Goal: Transaction & Acquisition: Purchase product/service

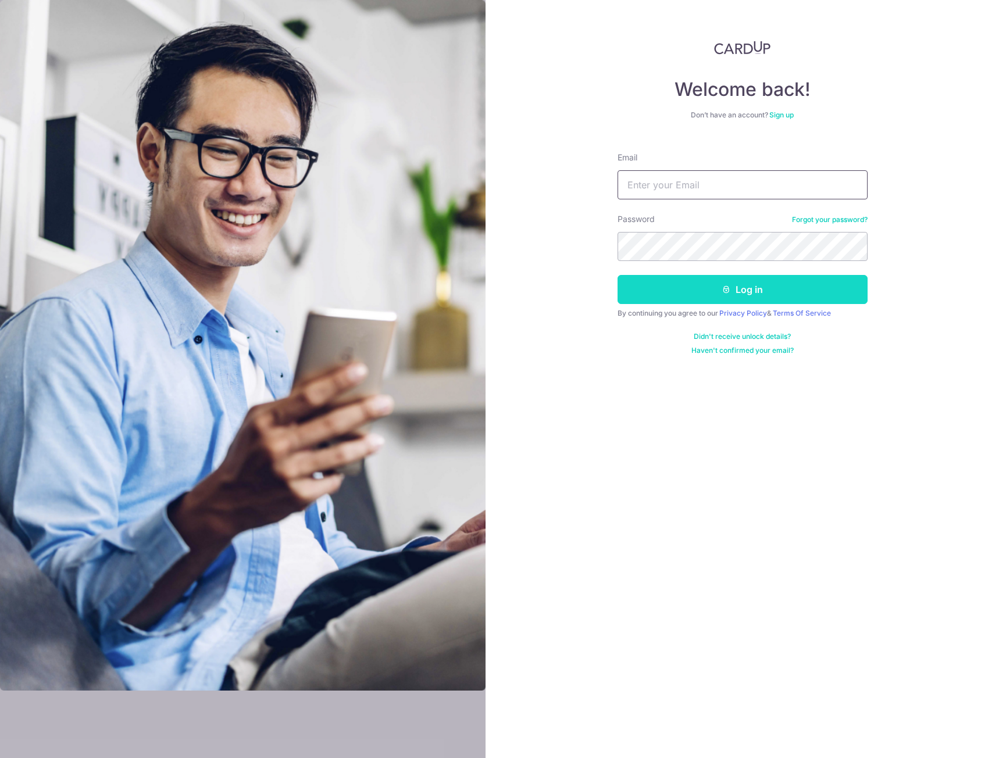
type input "[EMAIL_ADDRESS][DOMAIN_NAME]"
click at [732, 300] on button "Log in" at bounding box center [743, 289] width 250 height 29
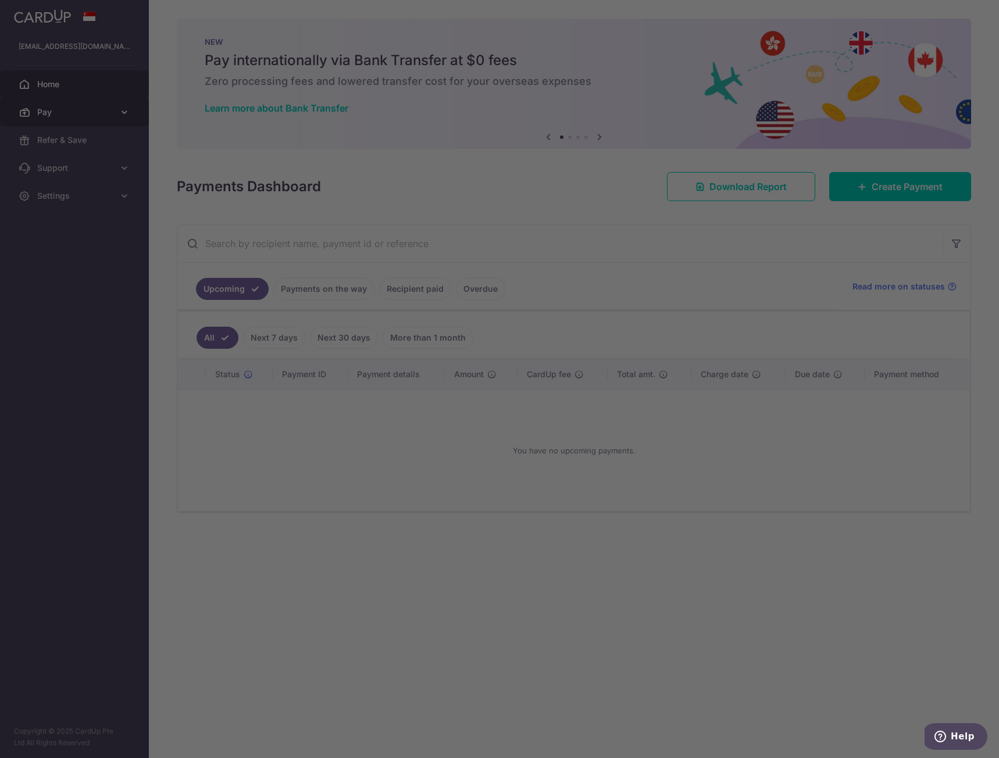
click at [56, 117] on div at bounding box center [504, 383] width 1009 height 766
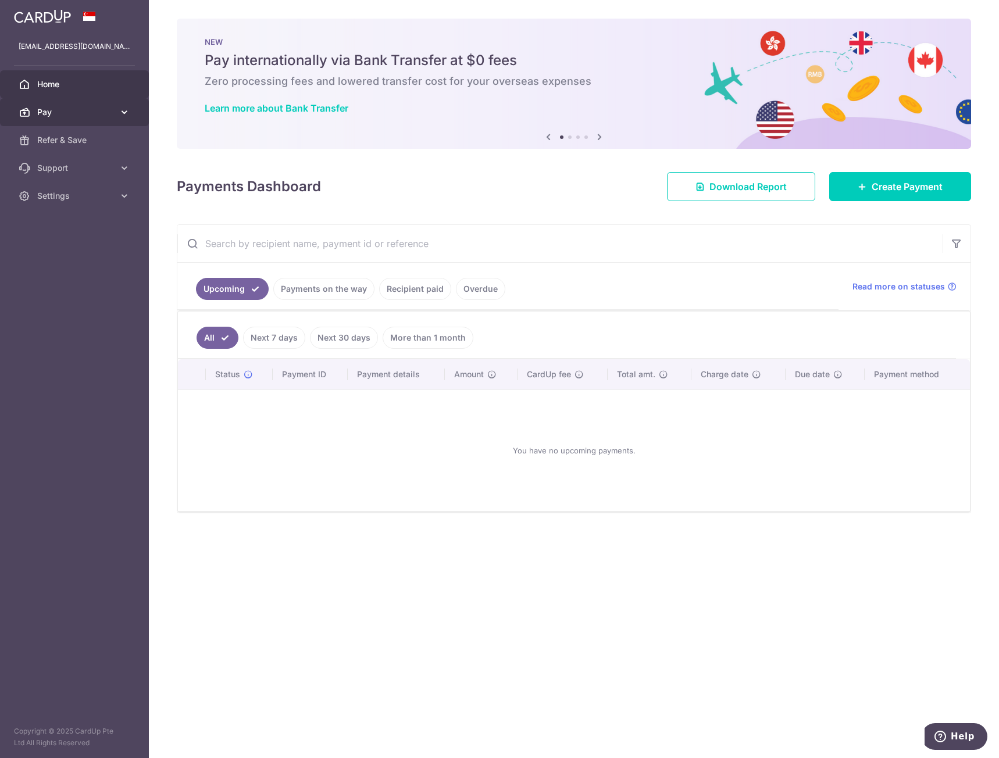
click at [86, 109] on span "Pay" at bounding box center [75, 112] width 77 height 12
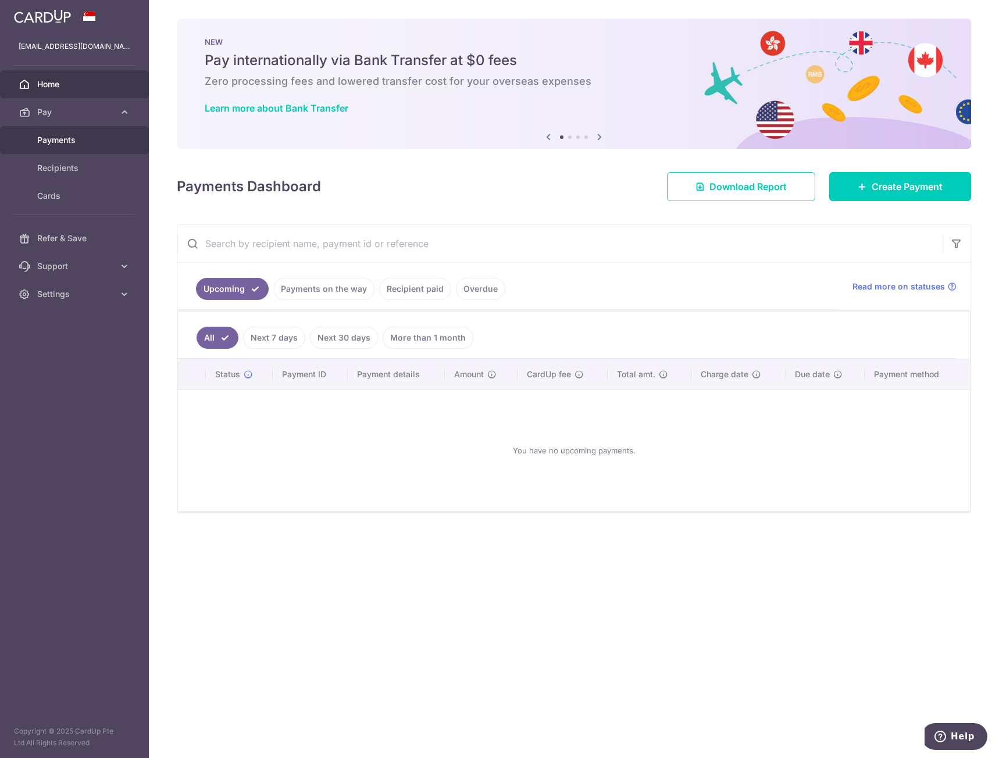
click at [74, 135] on span "Payments" at bounding box center [75, 140] width 77 height 12
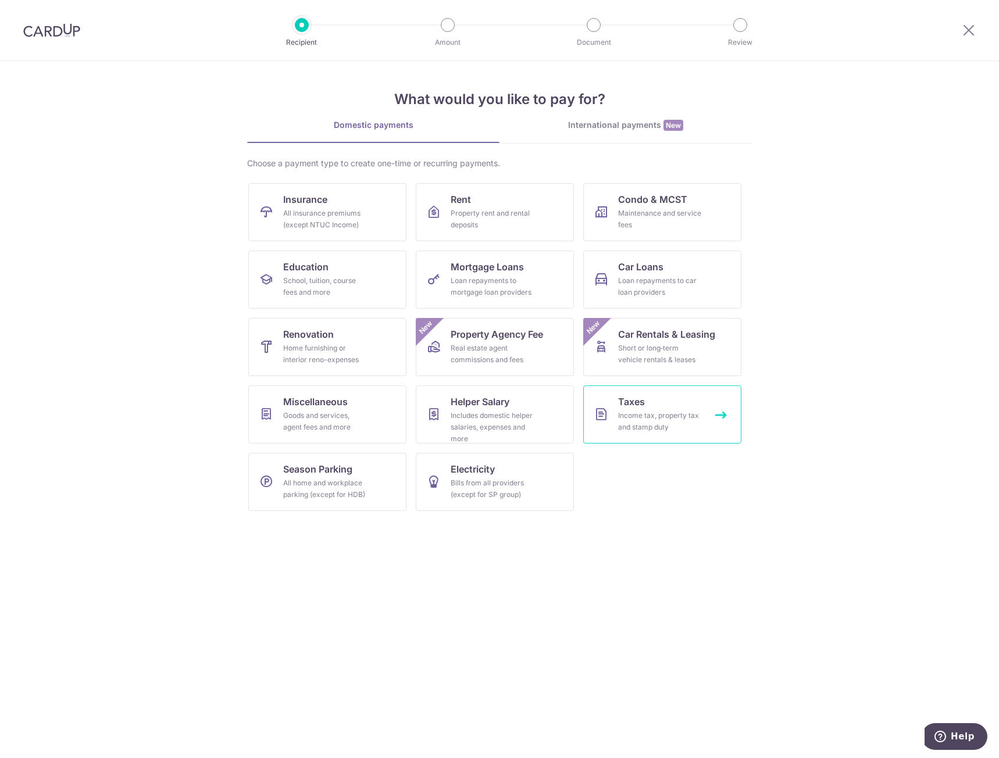
click at [651, 421] on div "Income tax, property tax and stamp duty" at bounding box center [660, 421] width 84 height 23
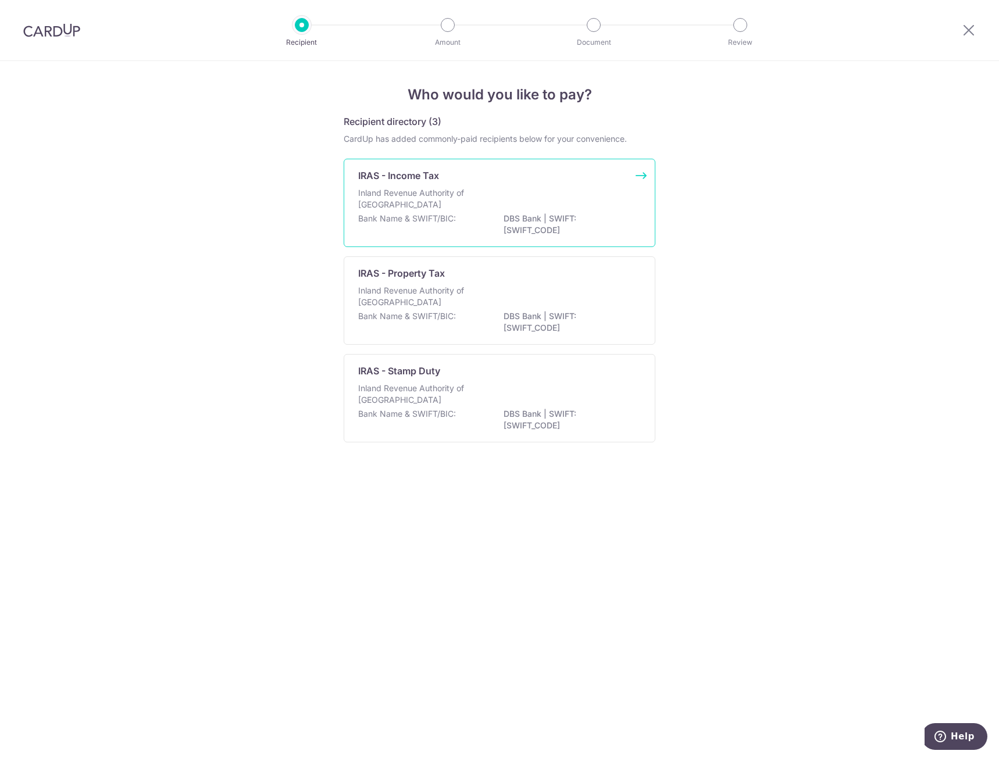
click at [390, 191] on p "Inland Revenue Authority of Singapore" at bounding box center [419, 198] width 123 height 23
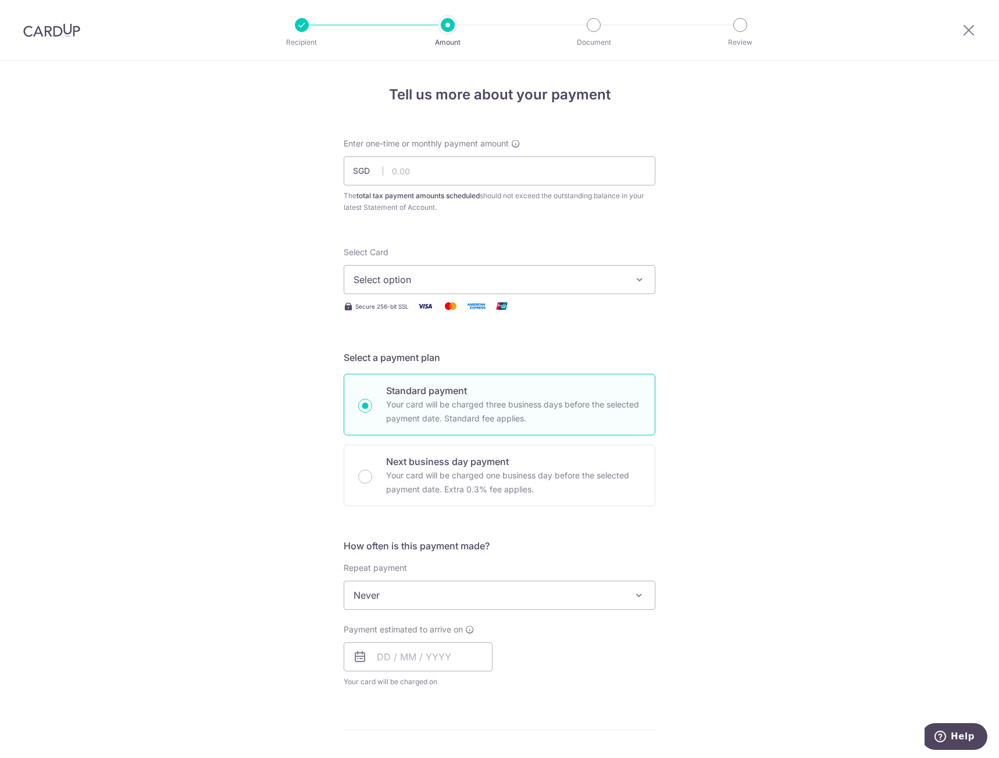
click at [634, 280] on icon "button" at bounding box center [640, 280] width 12 height 12
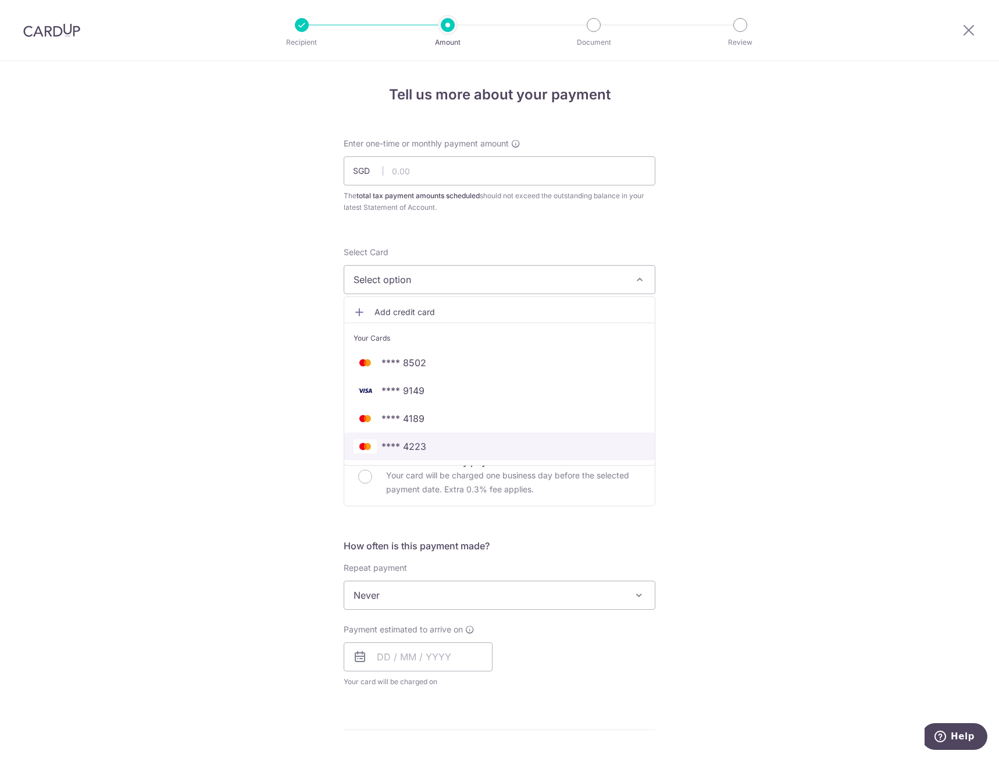
click at [466, 448] on span "**** 4223" at bounding box center [500, 447] width 292 height 14
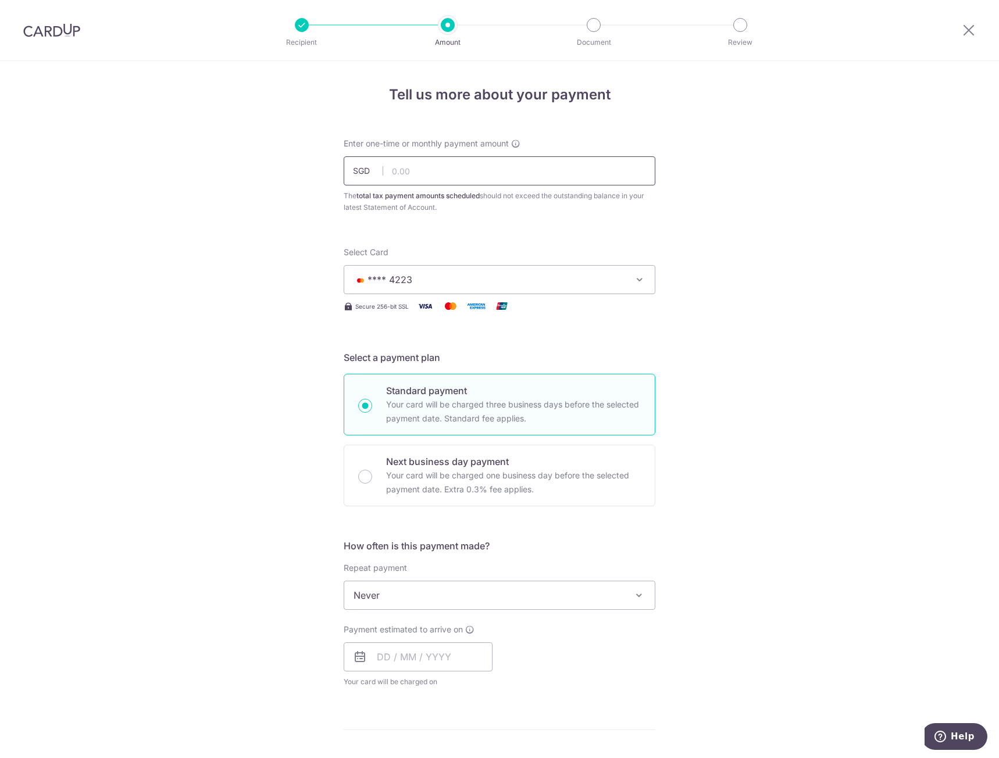
click at [461, 165] on input "text" at bounding box center [500, 170] width 312 height 29
type input "15,988.10"
click at [735, 208] on div "Tell us more about your payment Enter one-time or monthly payment amount SGD 15…" at bounding box center [499, 601] width 999 height 1080
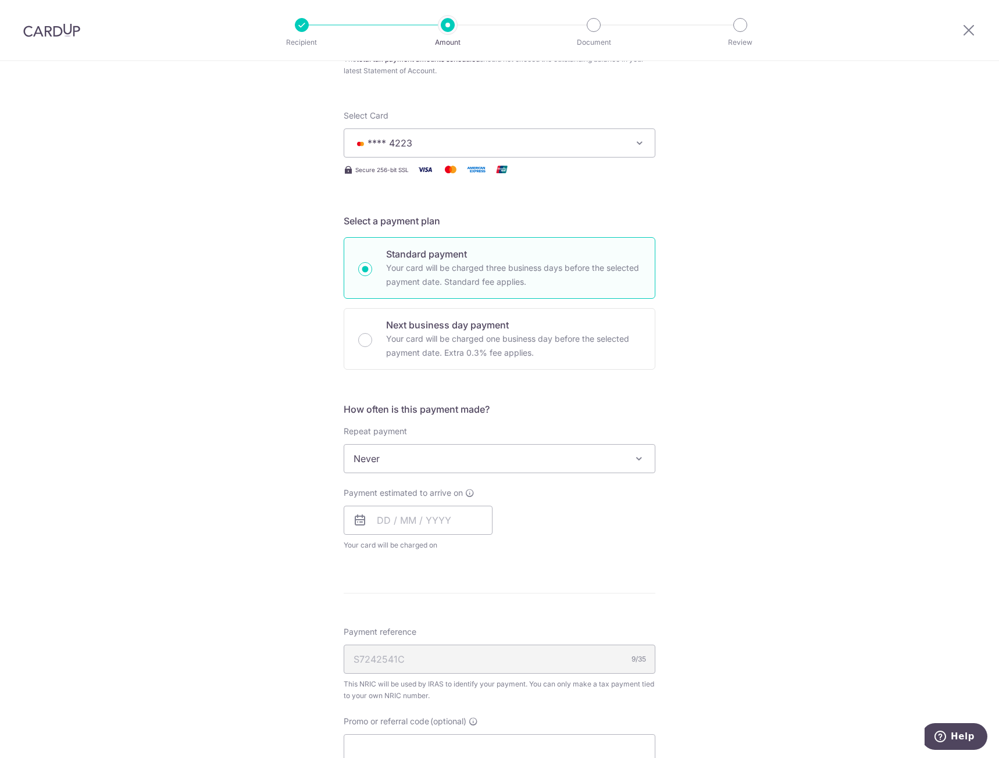
scroll to position [174, 0]
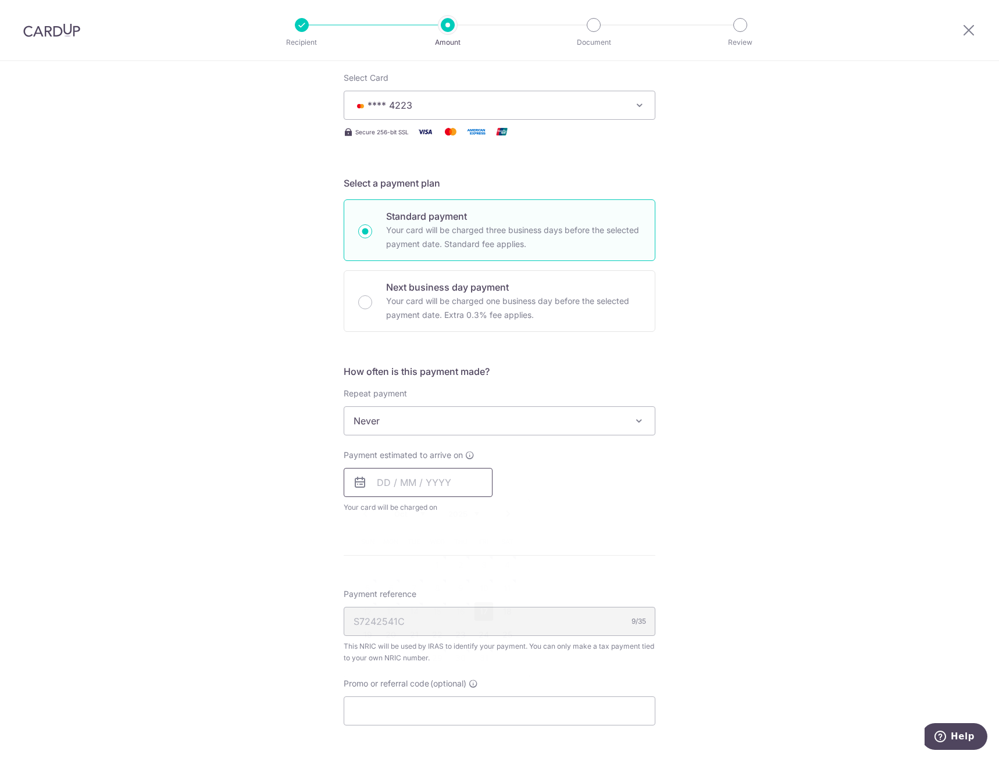
click at [411, 483] on input "text" at bounding box center [418, 482] width 149 height 29
click at [708, 488] on div "Tell us more about your payment Enter one-time or monthly payment amount SGD 15…" at bounding box center [499, 427] width 999 height 1080
click at [377, 487] on input "text" at bounding box center [418, 482] width 149 height 29
click at [390, 633] on link "20" at bounding box center [391, 635] width 19 height 19
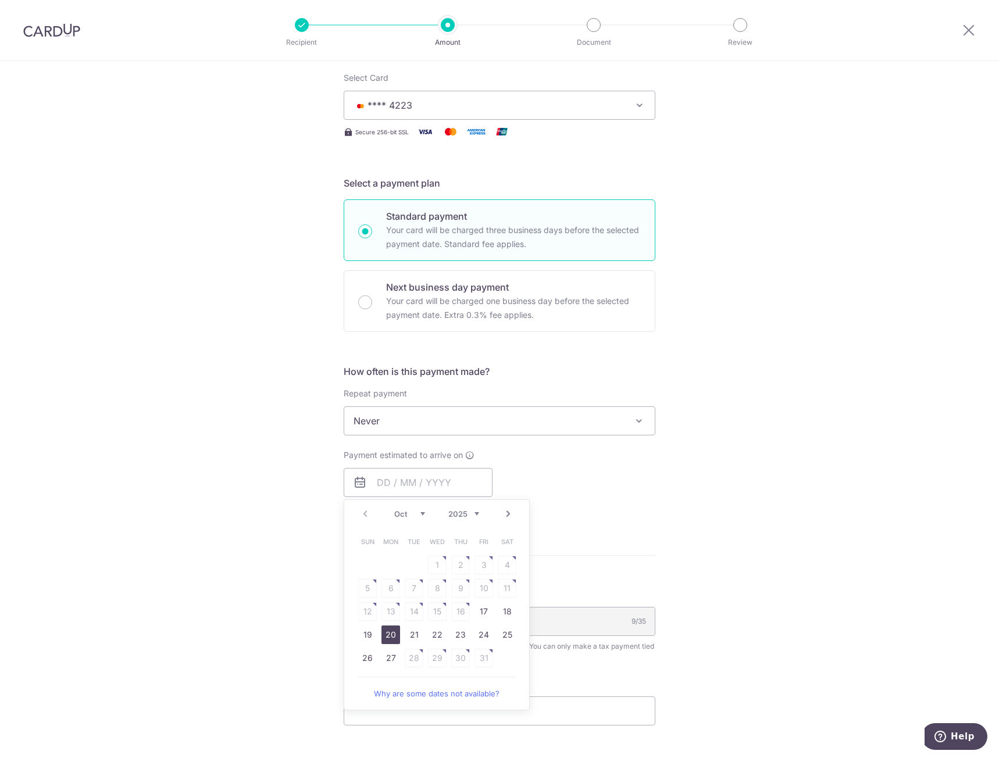
type input "[DATE]"
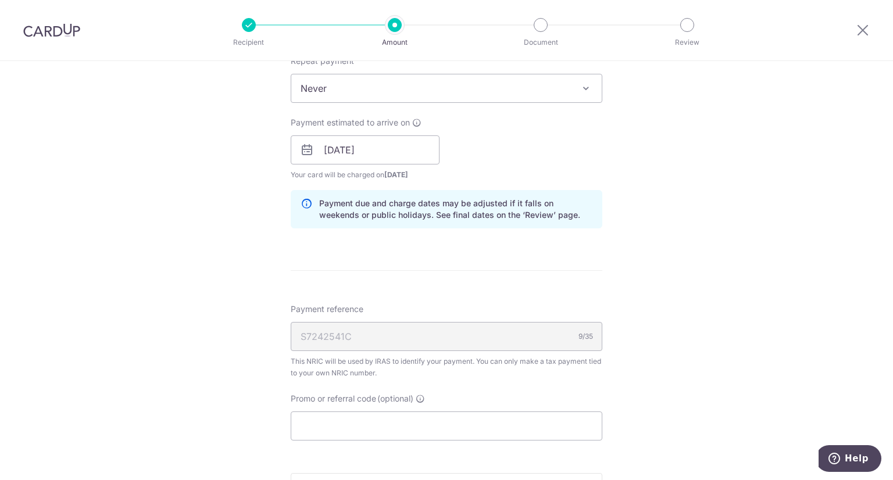
scroll to position [661, 0]
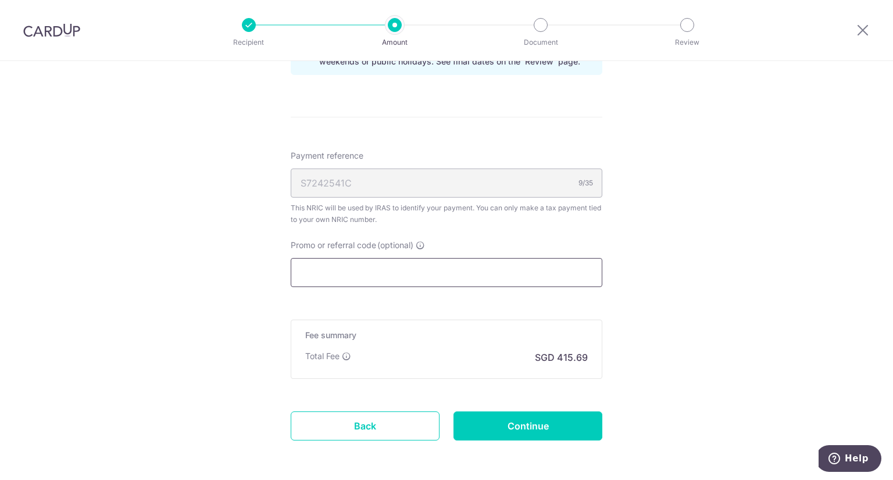
click at [401, 273] on input "Promo or referral code (optional)" at bounding box center [447, 272] width 312 height 29
paste input "MCTAX25N"
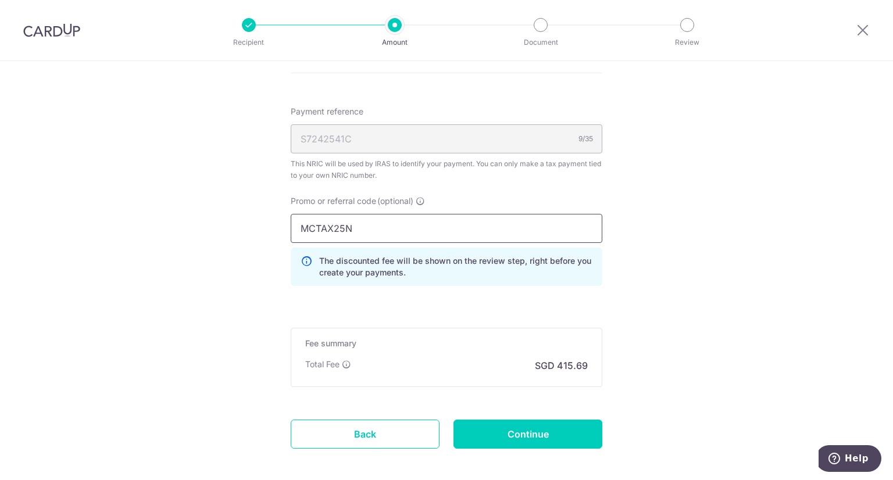
scroll to position [759, 0]
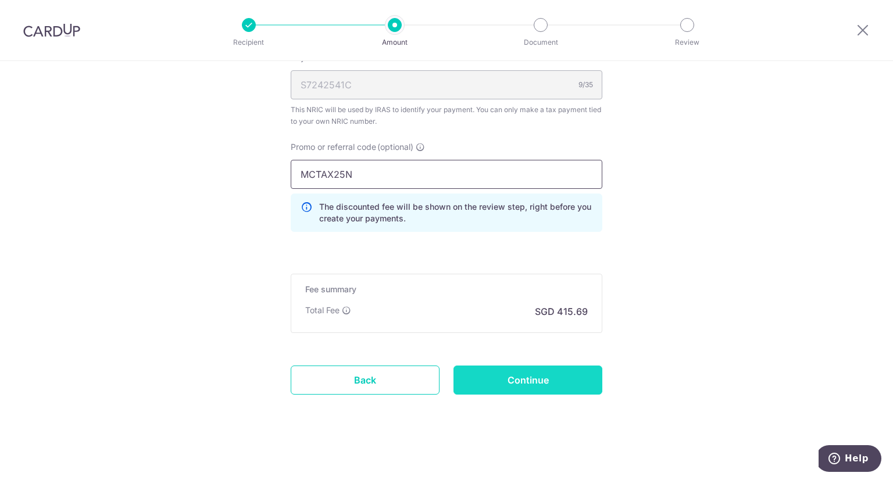
type input "MCTAX25N"
click at [525, 381] on input "Continue" at bounding box center [528, 380] width 149 height 29
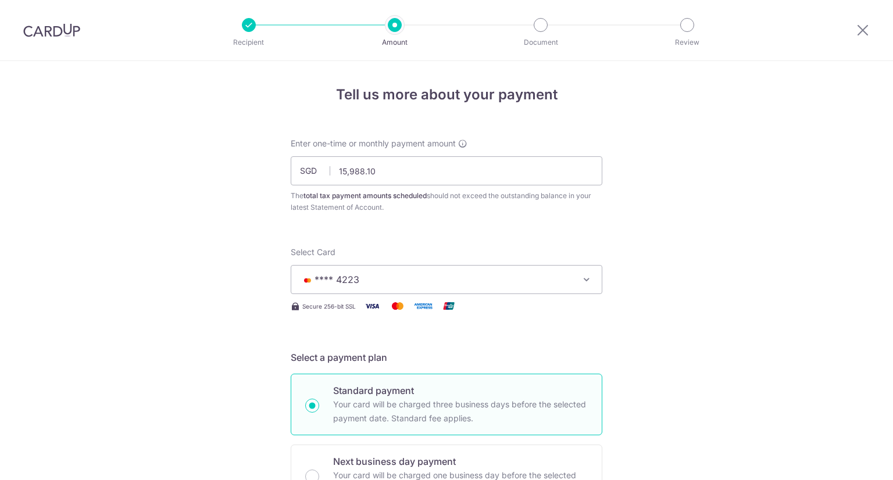
scroll to position [775, 0]
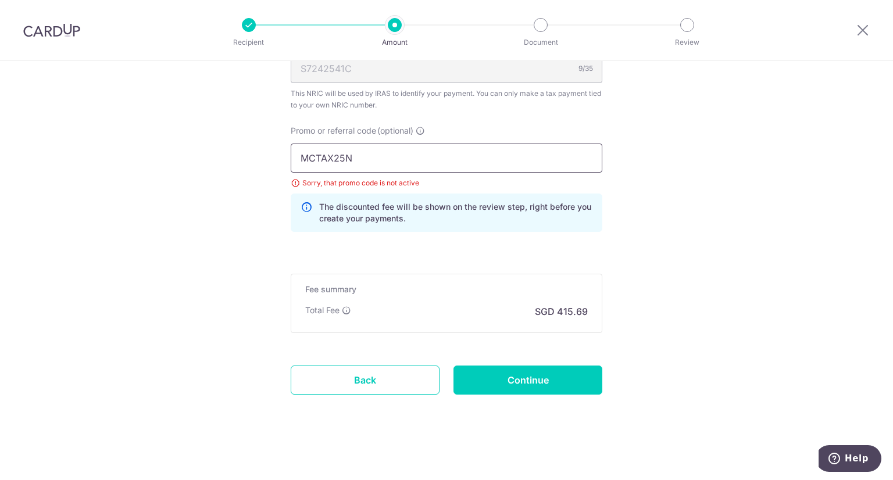
click at [464, 154] on input "MCTAX25N" at bounding box center [447, 158] width 312 height 29
type input "MCTAX25"
click at [502, 380] on input "Continue" at bounding box center [528, 380] width 149 height 29
click at [373, 161] on input "MCTAX25" at bounding box center [447, 158] width 312 height 29
type input "M"
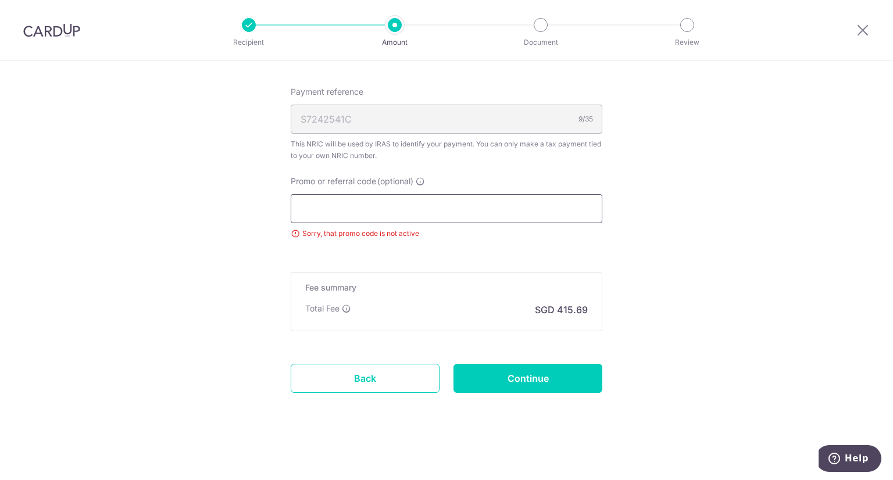
scroll to position [724, 0]
click at [376, 206] on input "Promo or referral code (optional)" at bounding box center [447, 209] width 312 height 29
paste input "MLTAX25R"
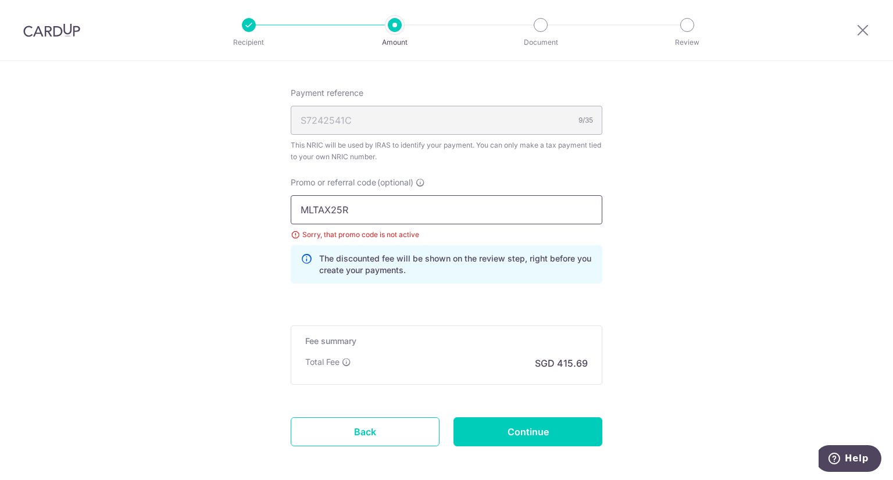
scroll to position [775, 0]
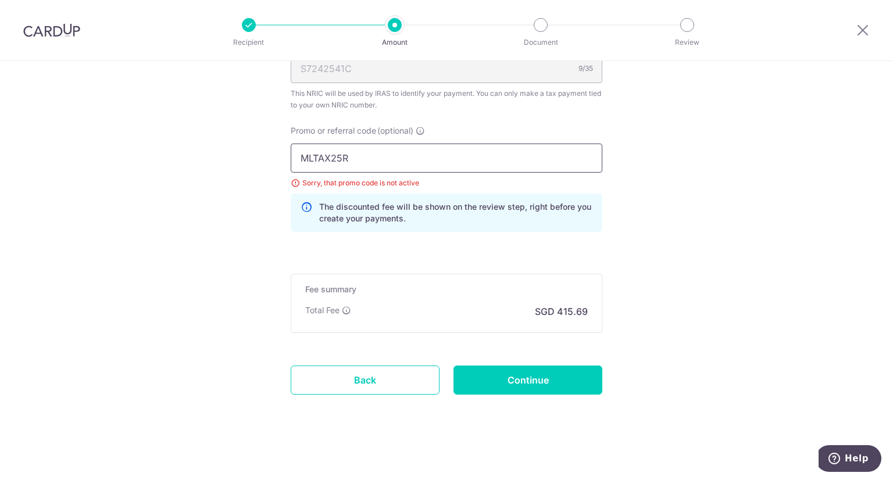
type input "MLTAX25R"
click at [479, 233] on div "Promo or referral code (optional) MLTAX25R Sorry, that promo code is not active…" at bounding box center [447, 183] width 326 height 116
drag, startPoint x: 400, startPoint y: 159, endPoint x: 295, endPoint y: 156, distance: 105.3
click at [295, 156] on input "MLTAX25R" at bounding box center [447, 158] width 312 height 29
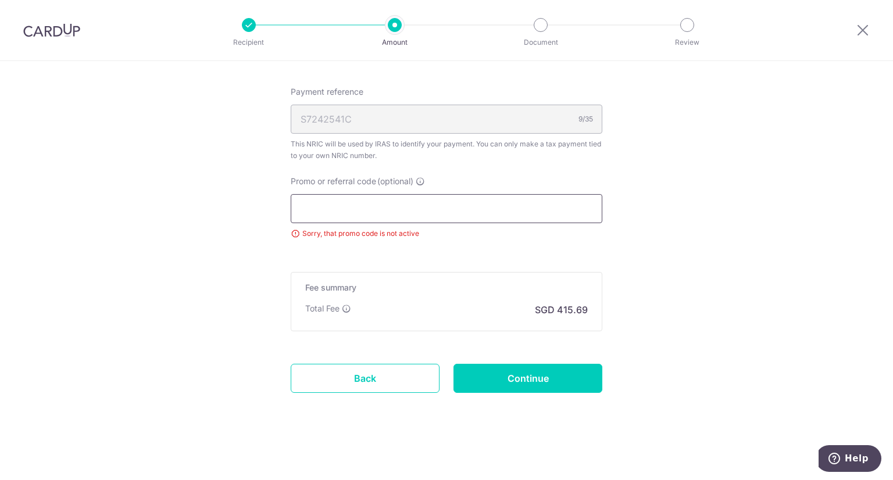
scroll to position [724, 0]
click at [297, 205] on input "Promo or referral code (optional)" at bounding box center [447, 209] width 312 height 29
paste input "MCTAX25"
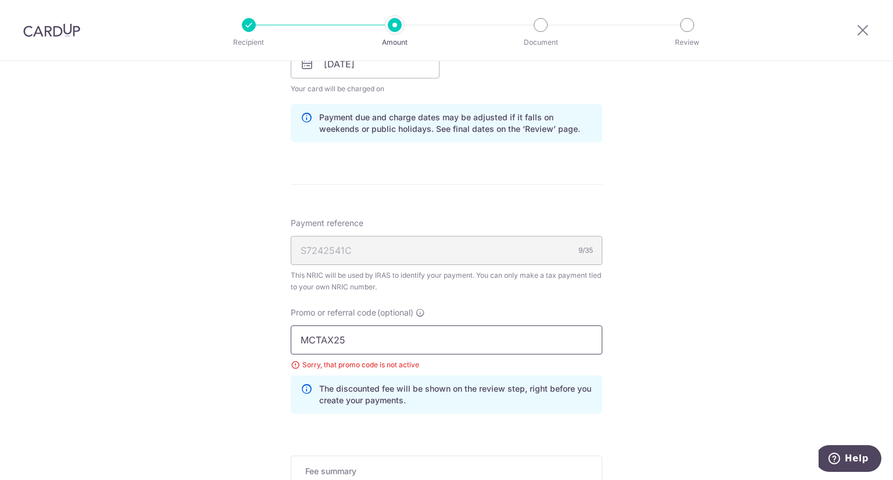
scroll to position [717, 0]
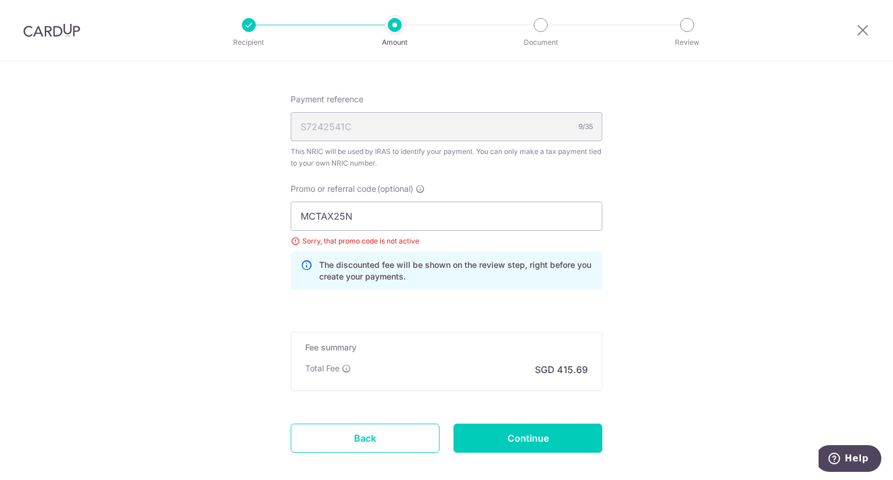
click at [395, 363] on div "Total Fee SGD 415.69" at bounding box center [446, 370] width 283 height 14
click at [386, 220] on input "MCTAX25N" at bounding box center [447, 216] width 312 height 29
type input "M"
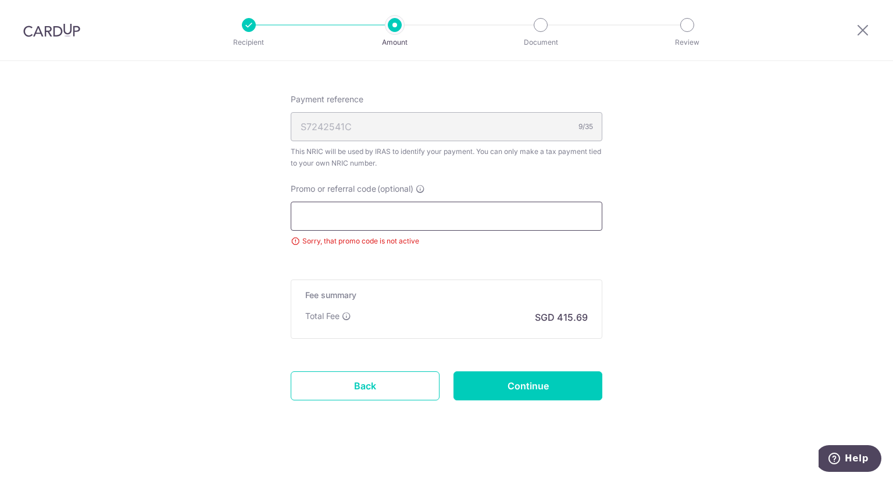
paste input "MCTAX25N"
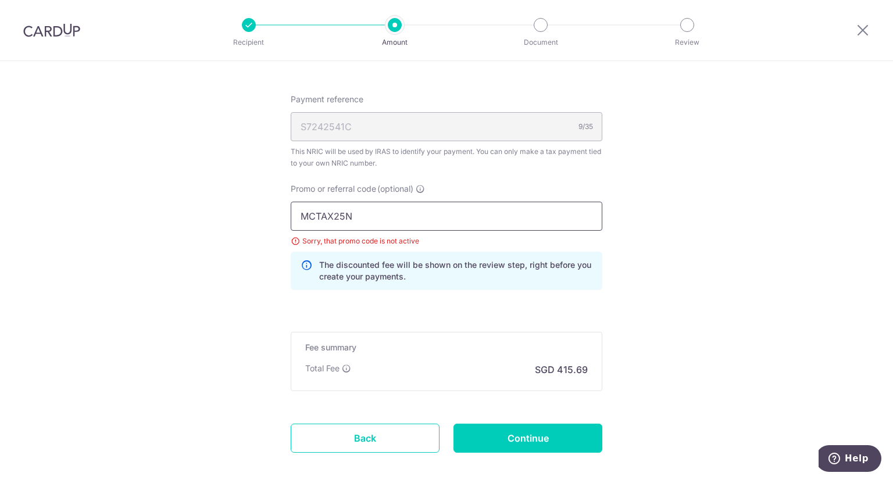
click at [396, 212] on input "MCTAX25N" at bounding box center [447, 216] width 312 height 29
type input "MCTAX25"
click at [519, 437] on input "Continue" at bounding box center [528, 438] width 149 height 29
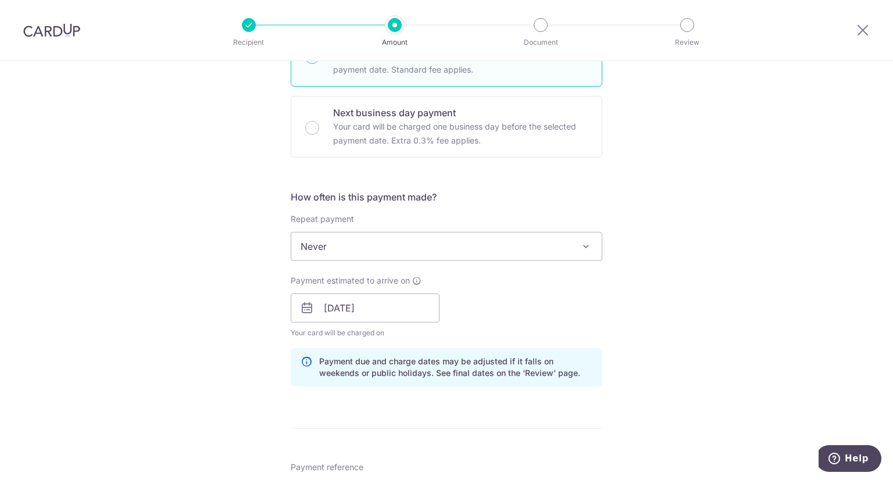
scroll to position [640, 0]
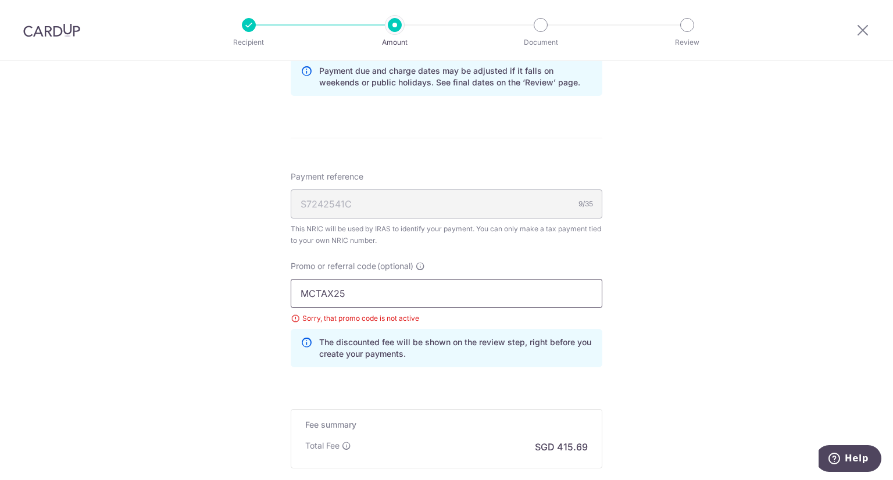
click at [370, 296] on input "MCTAX25" at bounding box center [447, 293] width 312 height 29
type input "M"
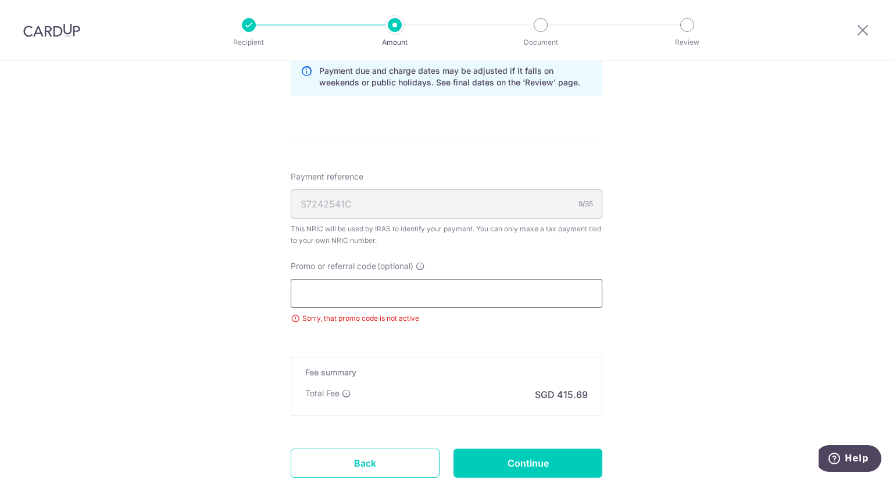
click at [396, 294] on input "Promo or referral code (optional)" at bounding box center [447, 293] width 312 height 29
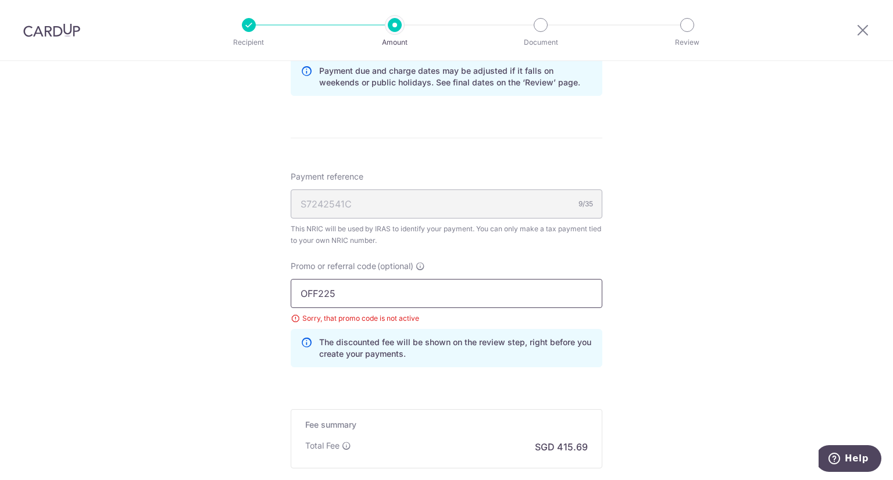
scroll to position [775, 0]
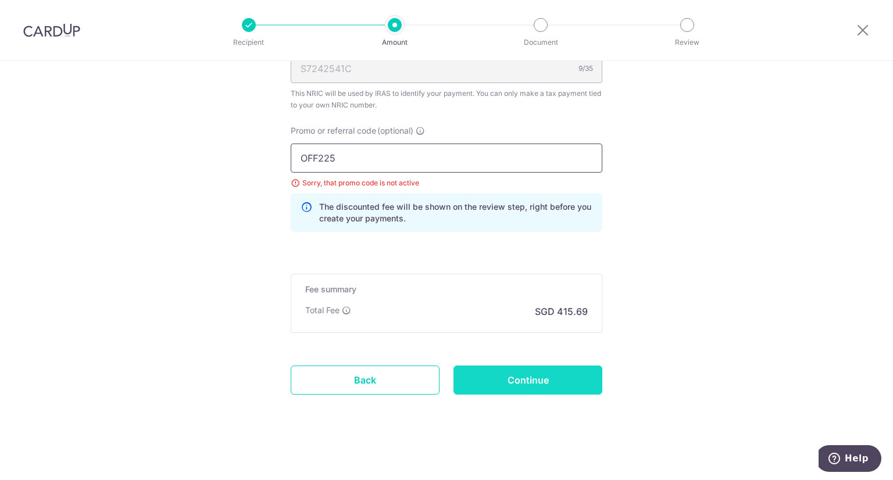
type input "OFF225"
click at [521, 381] on input "Continue" at bounding box center [528, 380] width 149 height 29
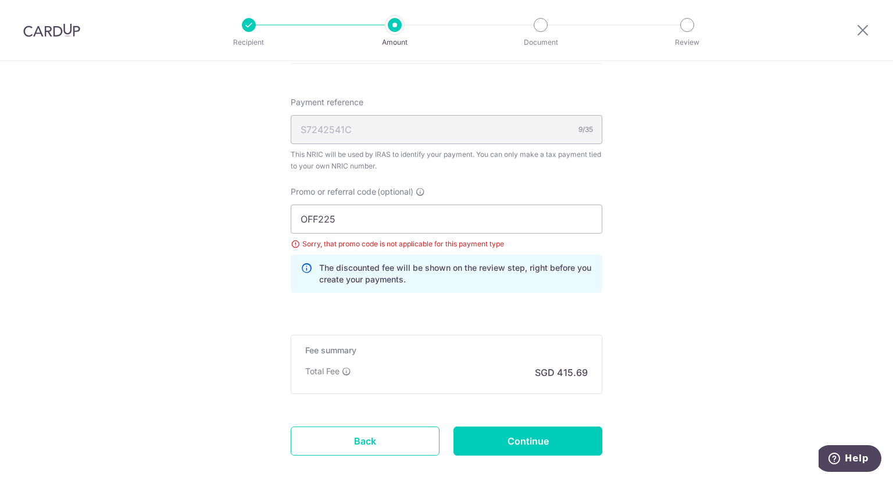
scroll to position [775, 0]
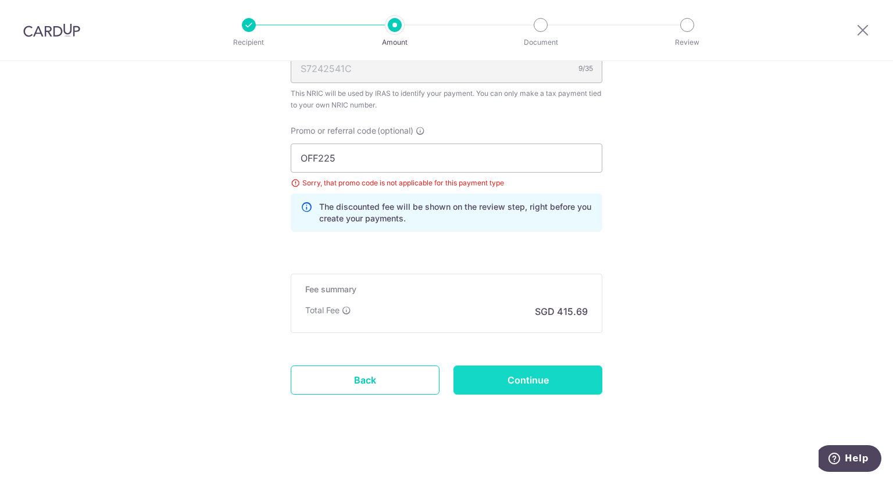
click at [519, 373] on input "Continue" at bounding box center [528, 380] width 149 height 29
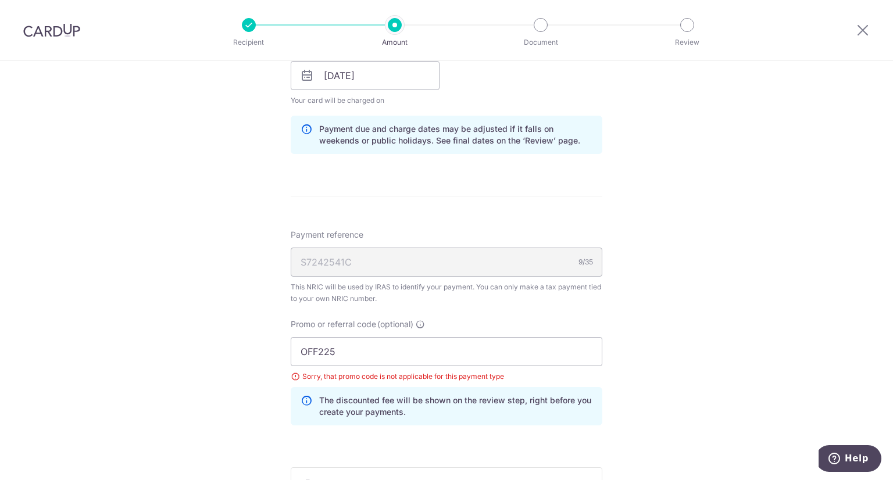
scroll to position [756, 0]
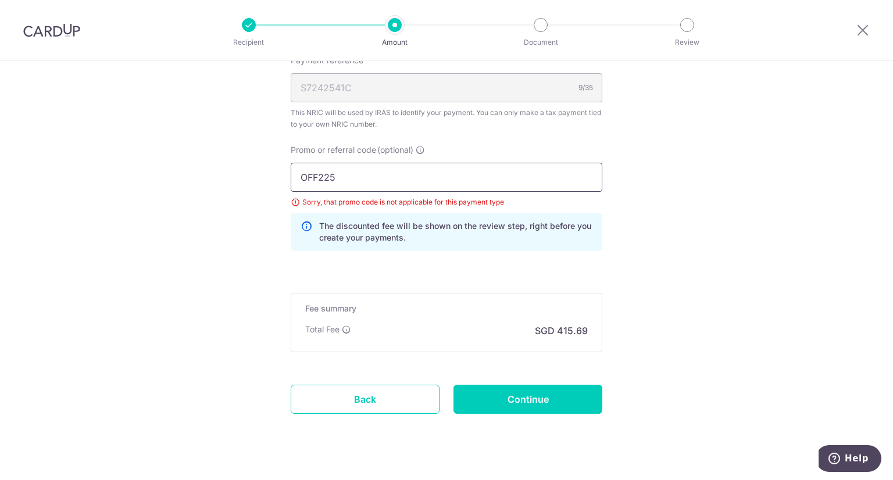
click at [409, 173] on input "OFF225" at bounding box center [447, 177] width 312 height 29
type input "O"
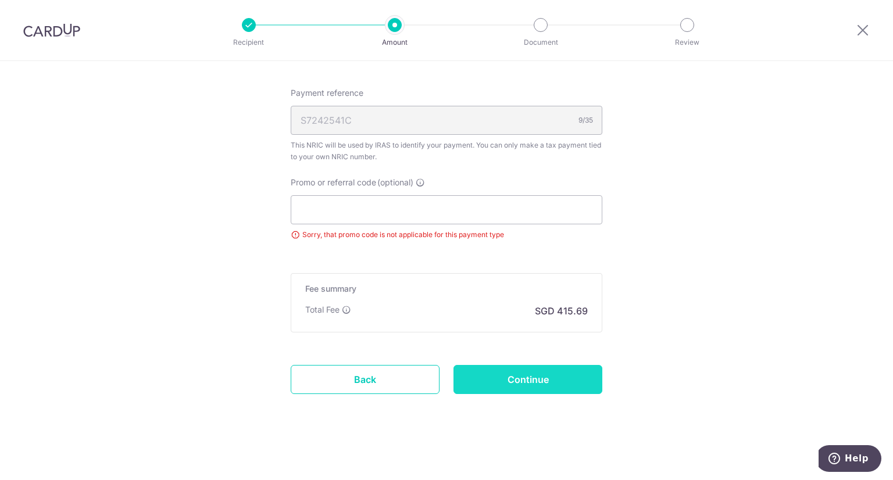
click at [525, 390] on input "Continue" at bounding box center [528, 379] width 149 height 29
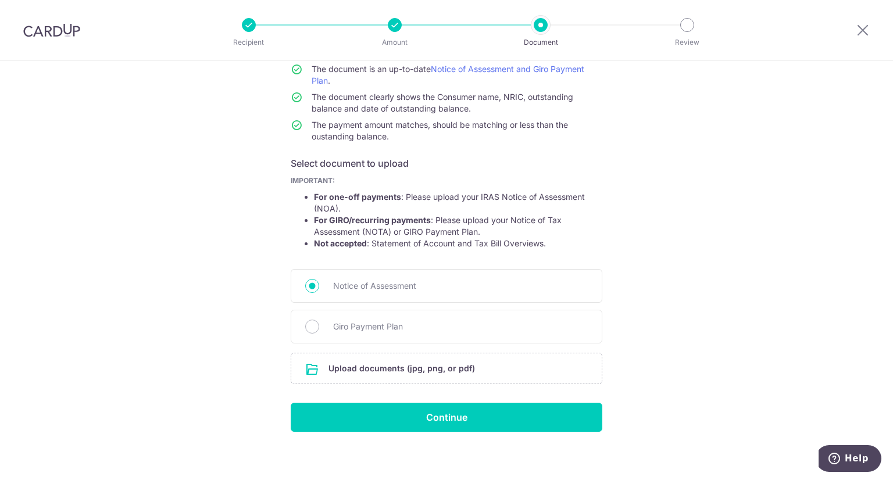
scroll to position [112, 0]
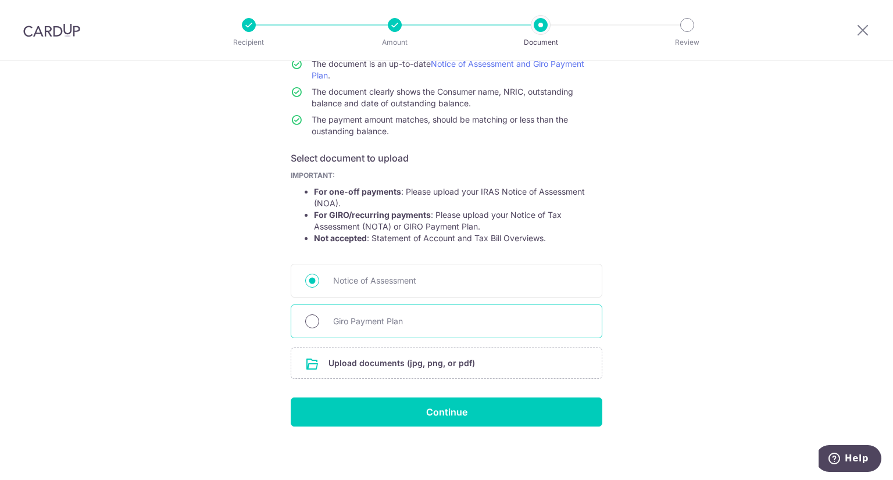
click at [305, 325] on input "Giro Payment Plan" at bounding box center [312, 322] width 14 height 14
radio input "true"
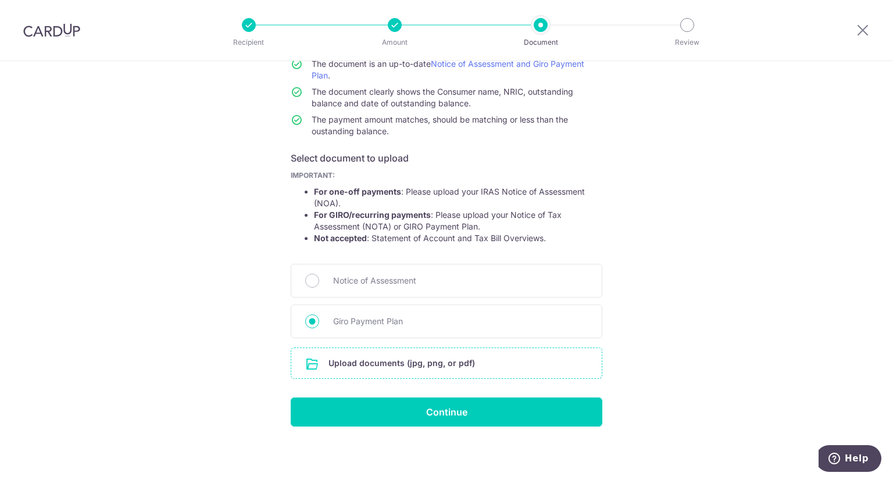
click at [391, 361] on input "file" at bounding box center [446, 363] width 311 height 30
click at [408, 359] on input "file" at bounding box center [446, 363] width 311 height 30
click at [426, 361] on input "file" at bounding box center [446, 363] width 311 height 30
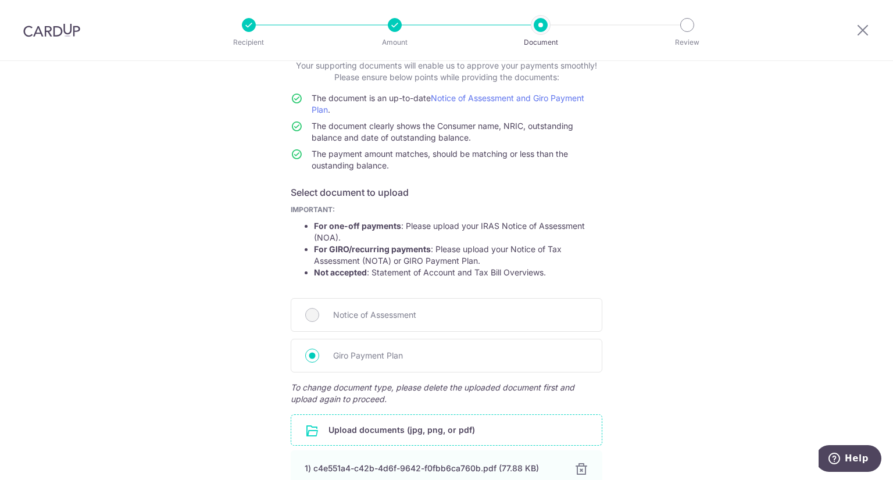
scroll to position [193, 0]
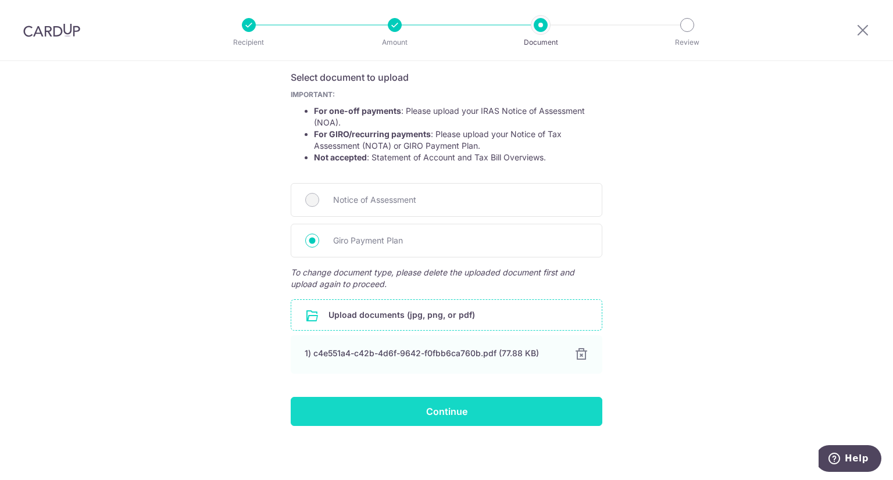
click at [473, 418] on input "Continue" at bounding box center [447, 411] width 312 height 29
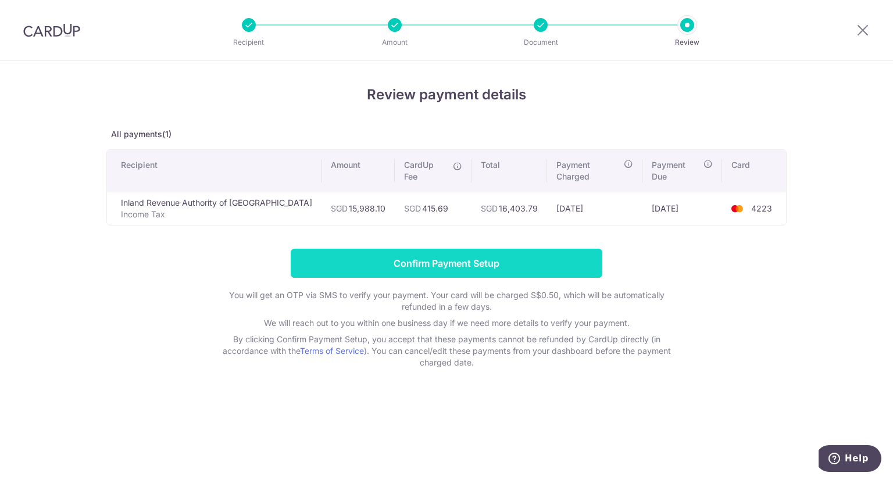
click at [572, 251] on input "Confirm Payment Setup" at bounding box center [447, 263] width 312 height 29
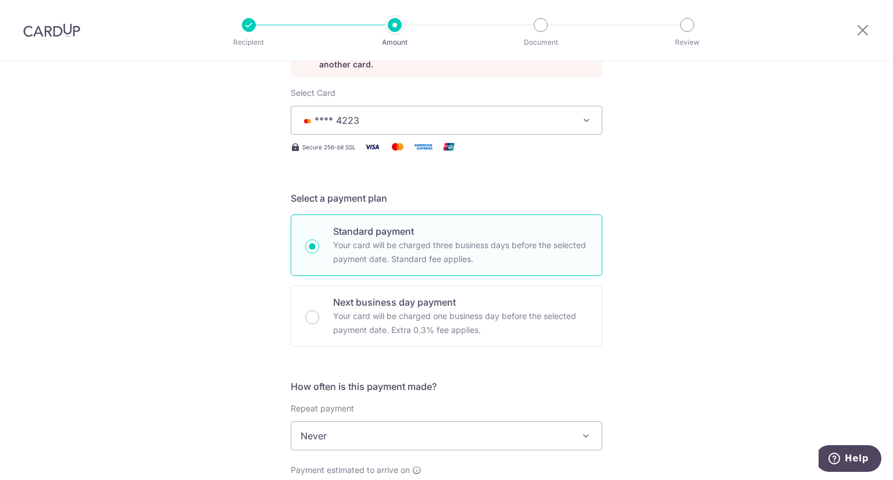
scroll to position [244, 0]
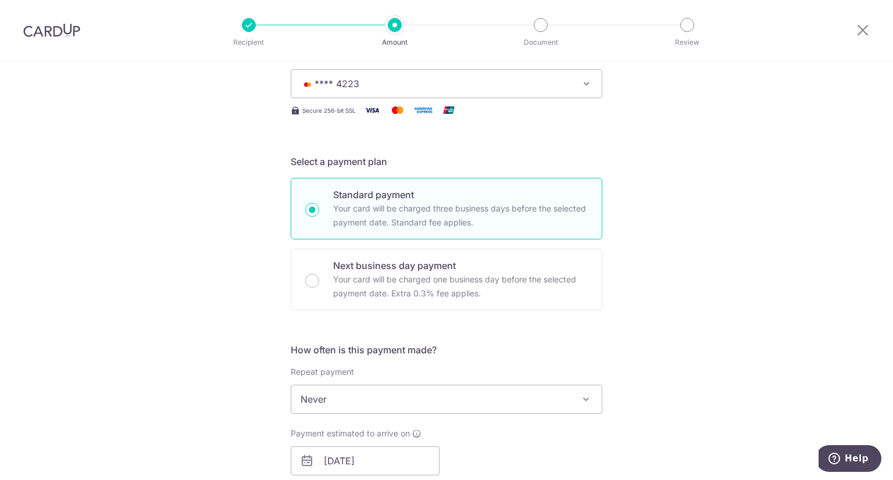
click at [585, 85] on icon "button" at bounding box center [587, 84] width 12 height 12
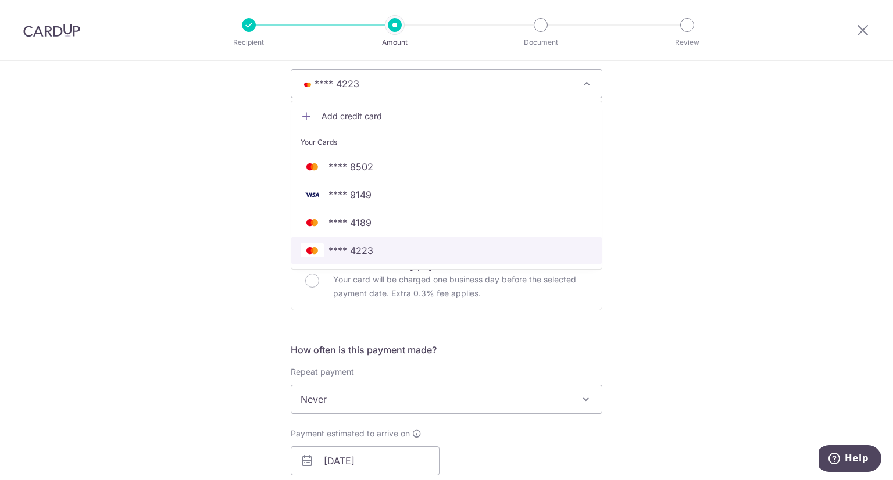
click at [498, 245] on span "**** 4223" at bounding box center [447, 251] width 292 height 14
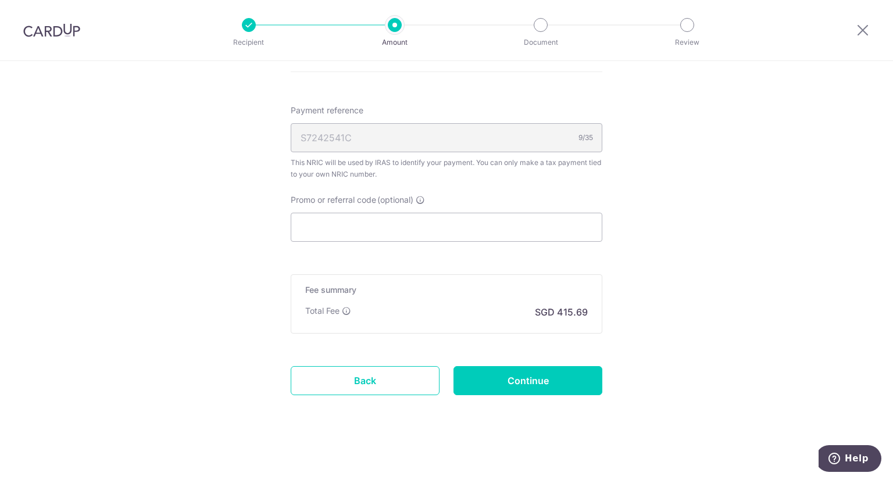
scroll to position [754, 0]
click at [400, 218] on input "Promo or referral code (optional)" at bounding box center [447, 226] width 312 height 29
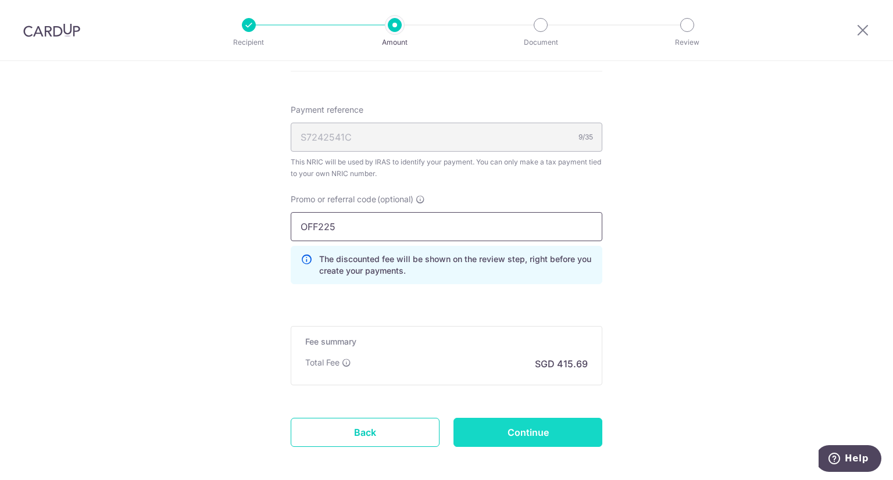
type input "OFF225"
click at [572, 436] on input "Continue" at bounding box center [528, 432] width 149 height 29
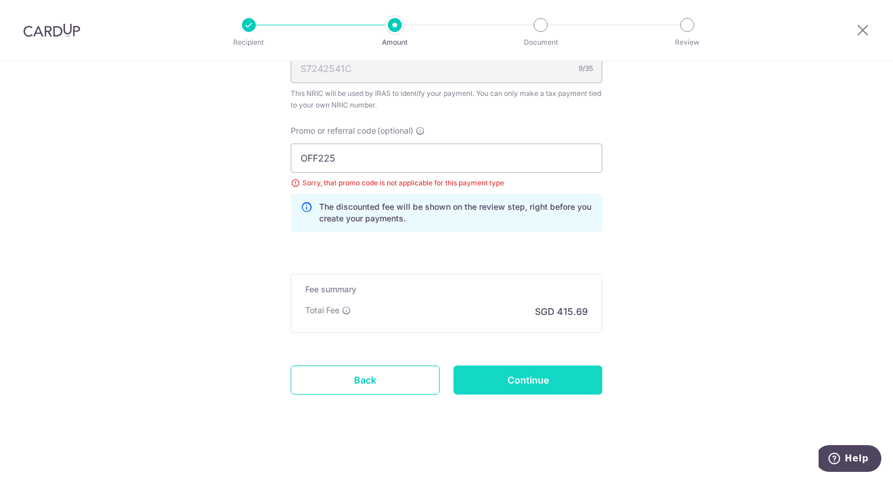
click at [540, 379] on input "Continue" at bounding box center [528, 380] width 149 height 29
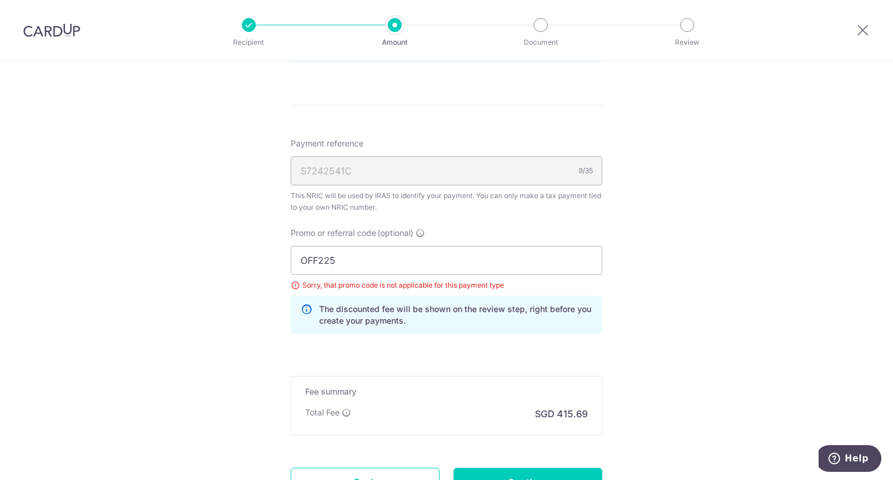
scroll to position [698, 0]
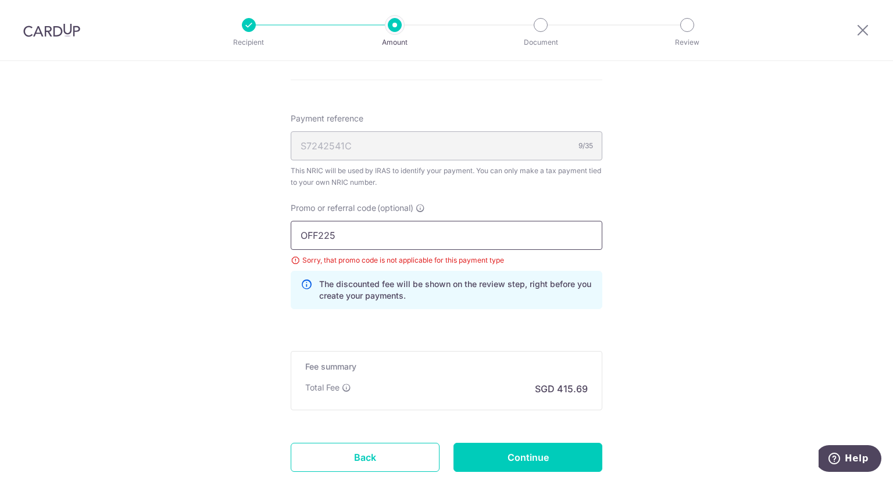
click at [480, 232] on input "OFF225" at bounding box center [447, 235] width 312 height 29
type input "O"
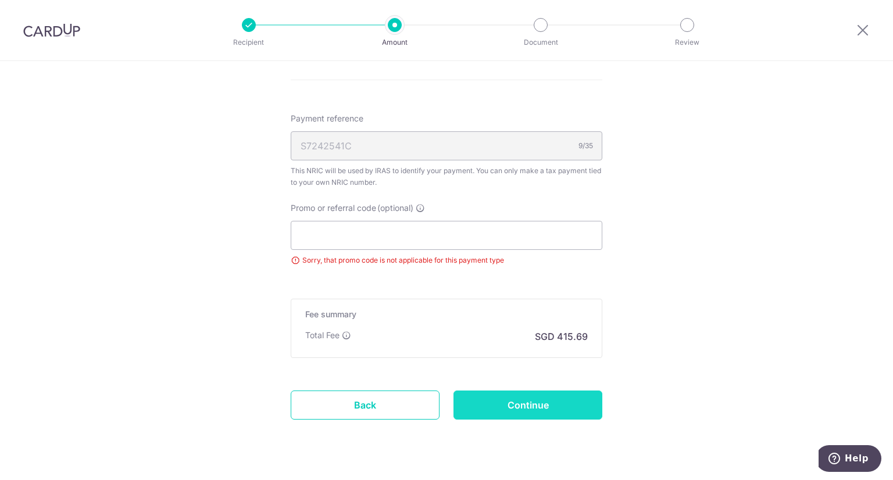
click at [525, 398] on input "Continue" at bounding box center [528, 405] width 149 height 29
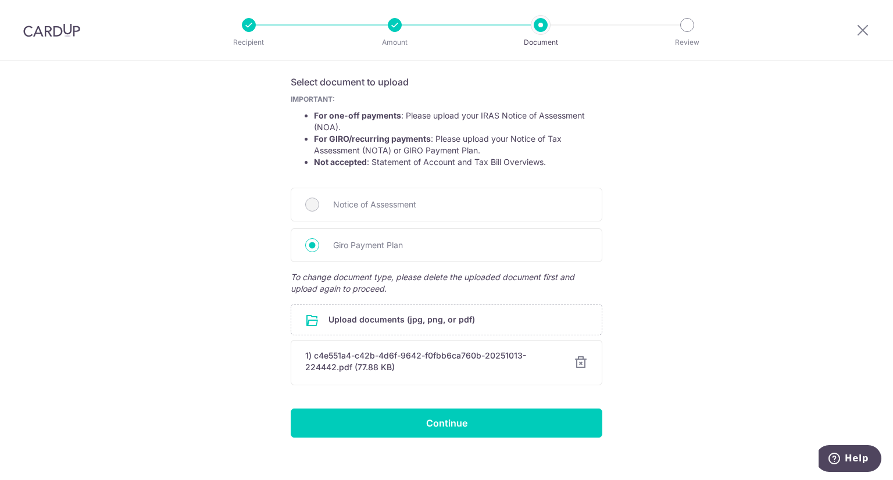
scroll to position [199, 0]
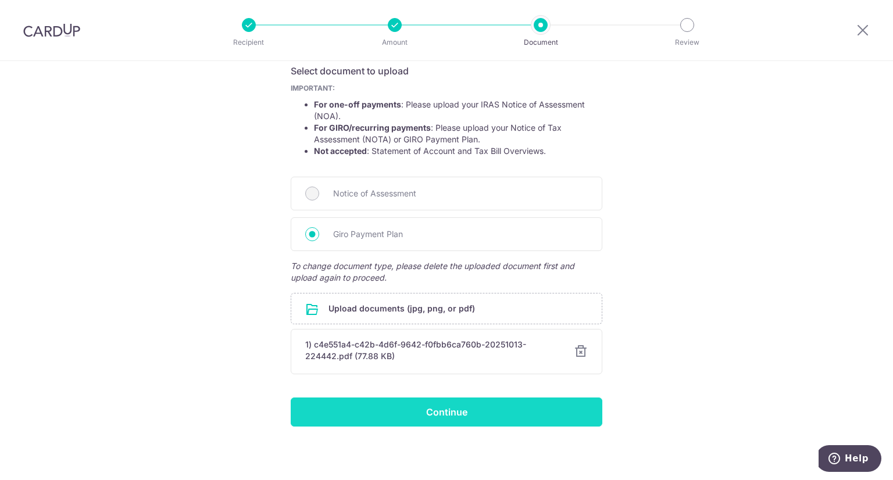
click at [483, 417] on input "Continue" at bounding box center [447, 412] width 312 height 29
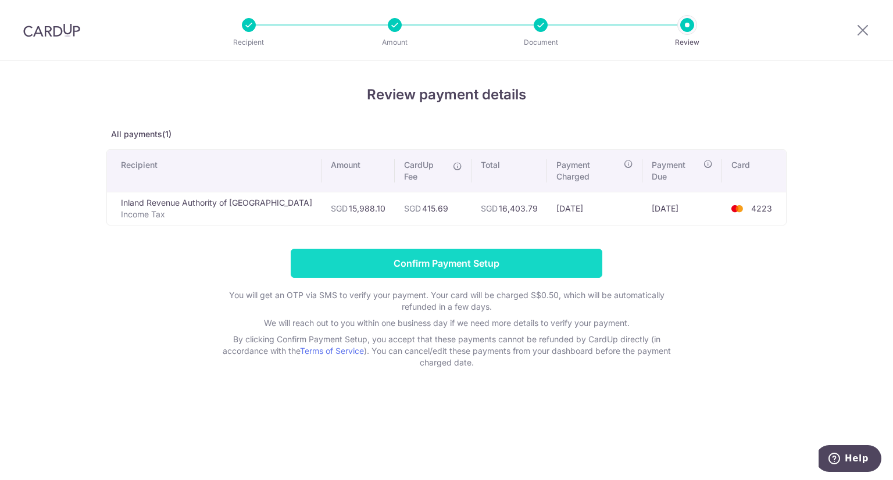
click at [516, 254] on input "Confirm Payment Setup" at bounding box center [447, 263] width 312 height 29
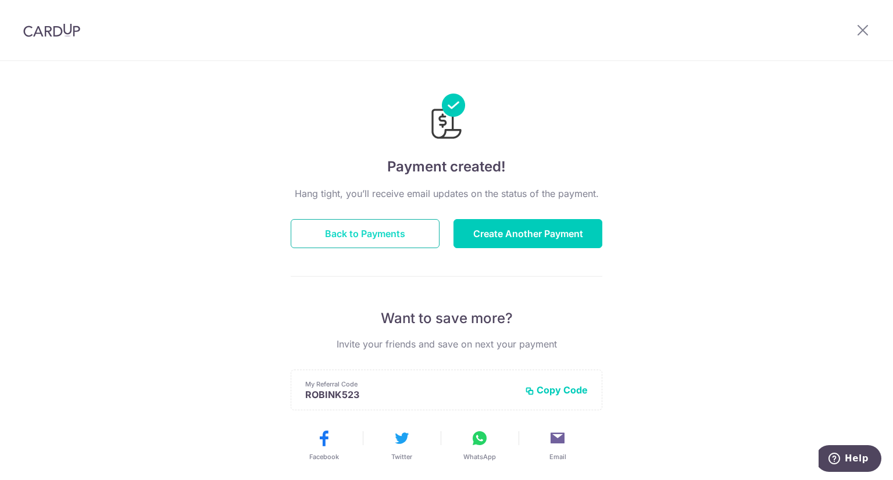
click at [412, 229] on button "Back to Payments" at bounding box center [365, 233] width 149 height 29
